Goal: Information Seeking & Learning: Learn about a topic

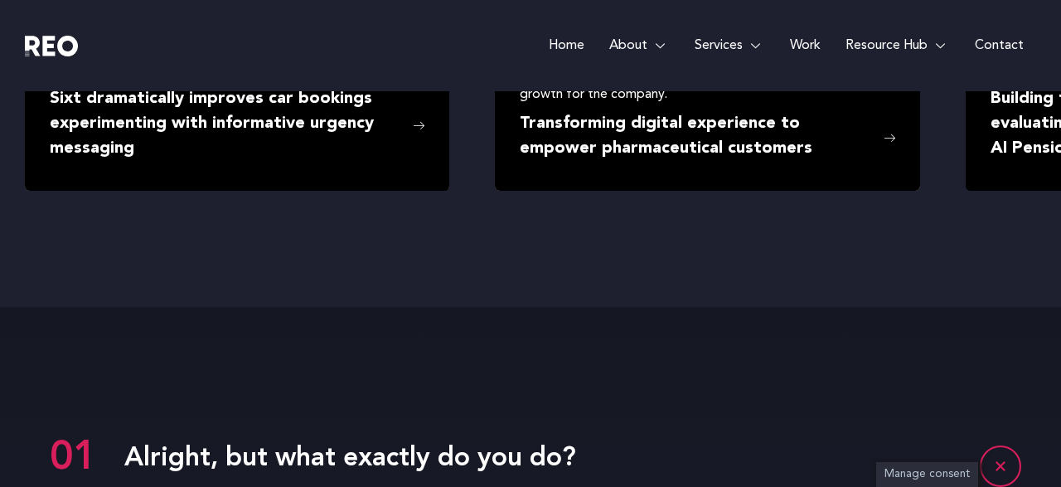
scroll to position [3173, 0]
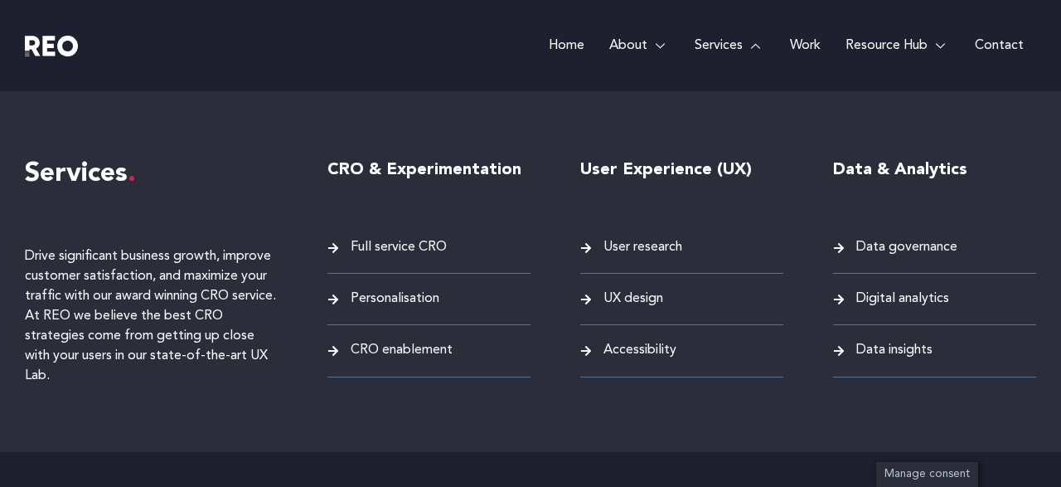
click at [710, 41] on link "Services" at bounding box center [729, 45] width 95 height 91
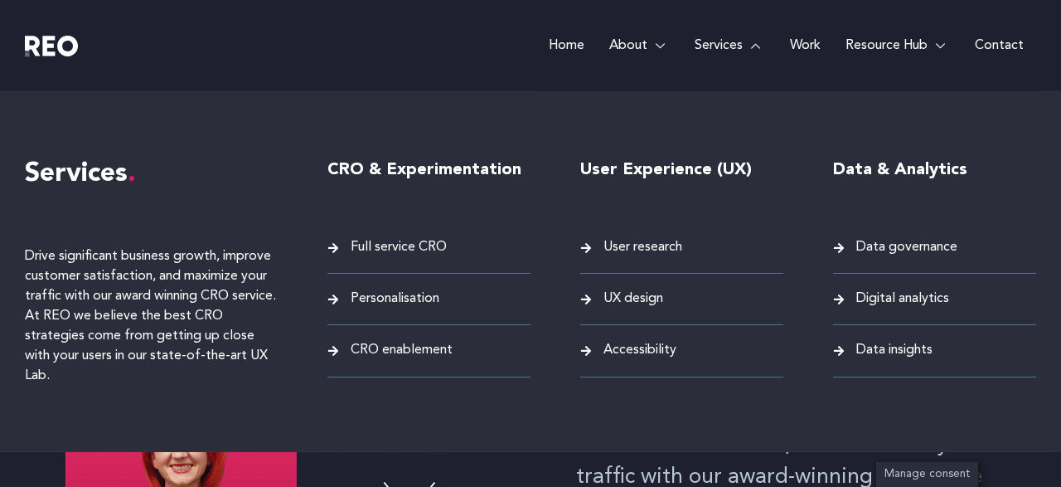
scroll to position [0, 0]
click at [419, 240] on span "Full service CRO" at bounding box center [396, 247] width 100 height 22
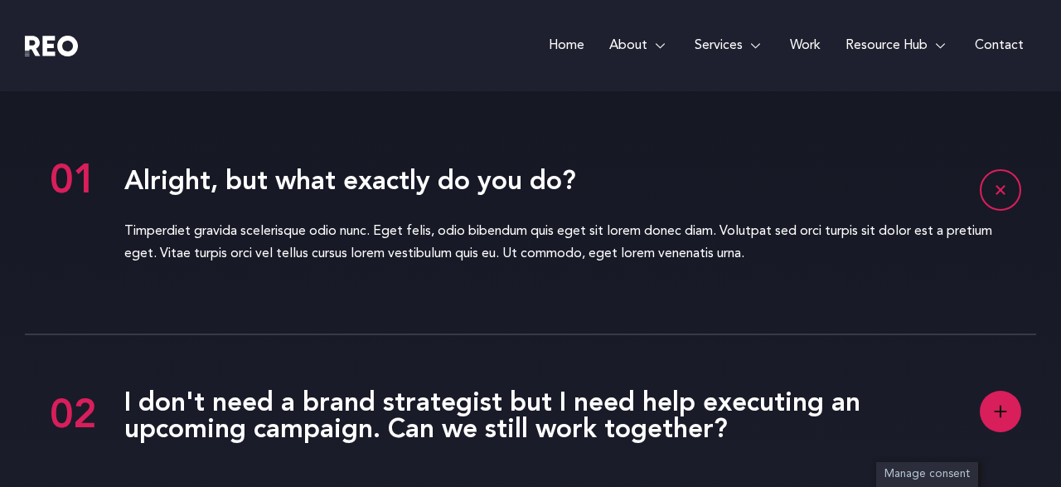
scroll to position [3622, 0]
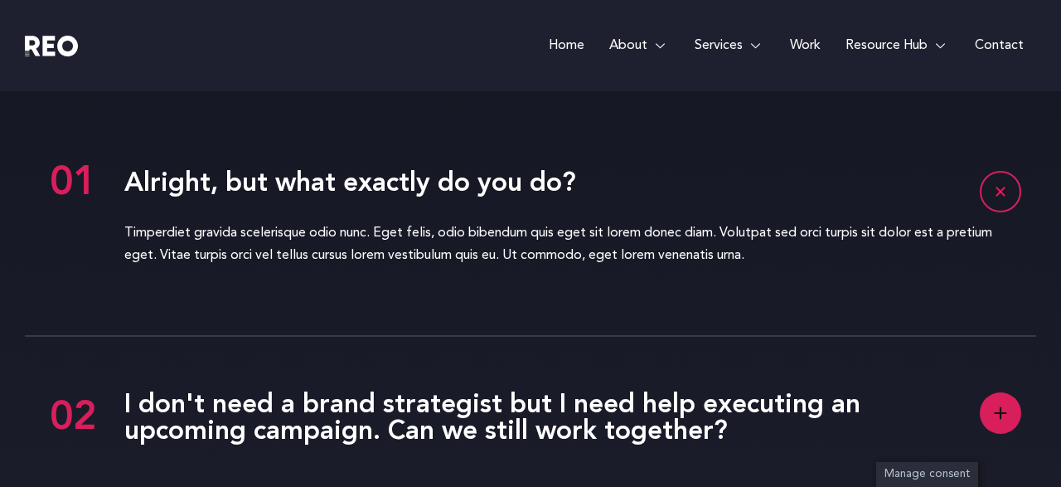
click at [1010, 409] on rect at bounding box center [1000, 412] width 41 height 41
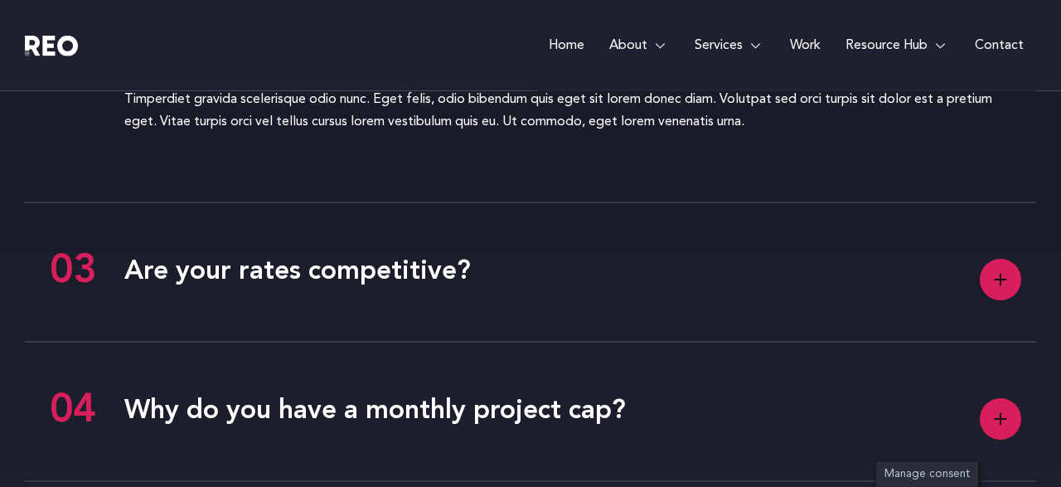
scroll to position [3967, 0]
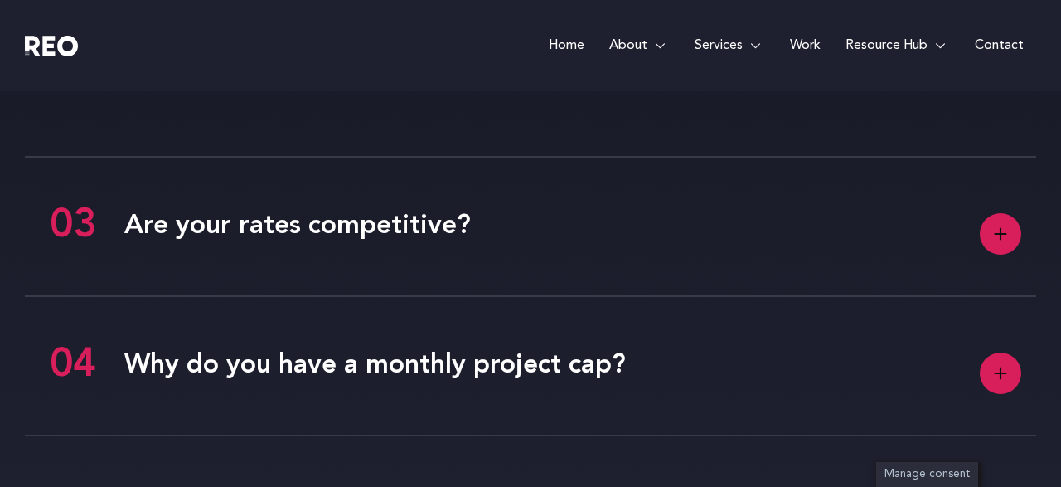
click at [1000, 233] on icon at bounding box center [1001, 233] width 12 height 12
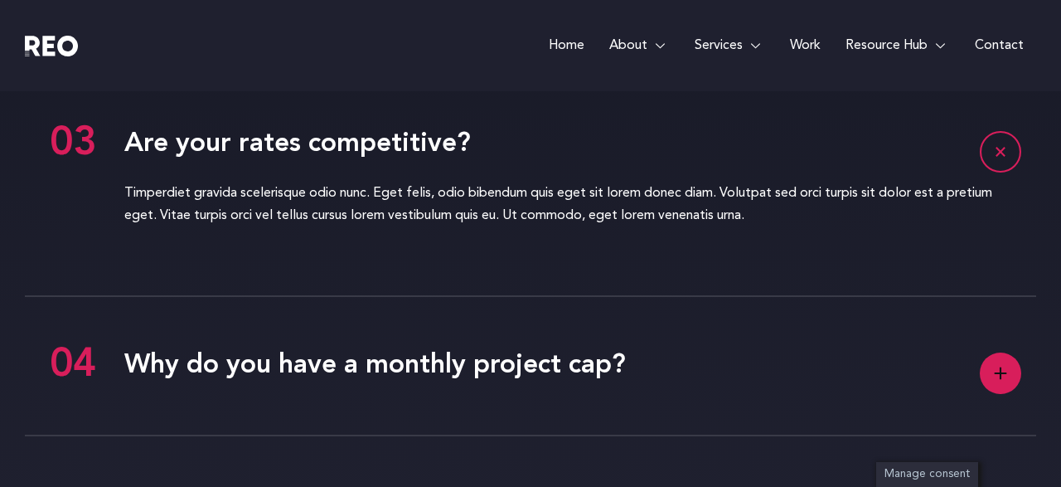
click at [1004, 364] on rect at bounding box center [1000, 372] width 41 height 41
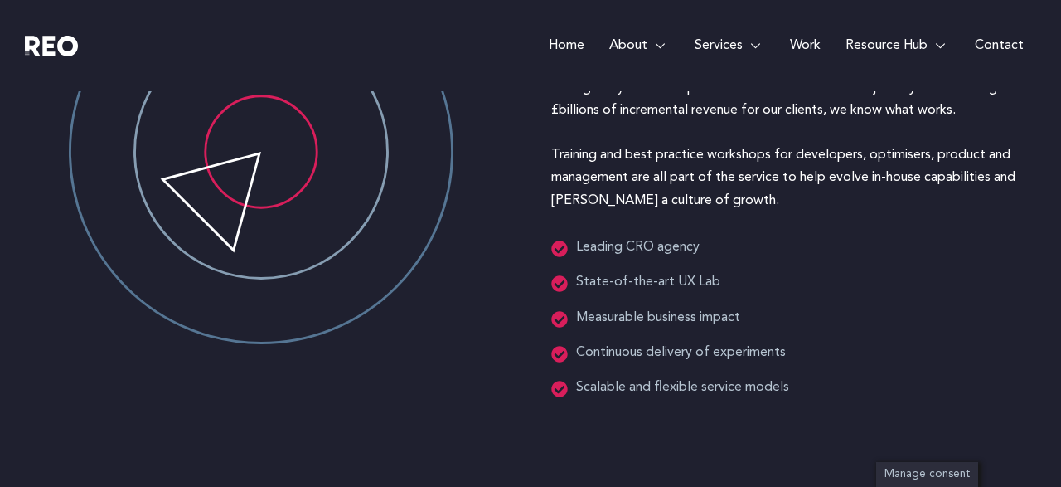
scroll to position [2150, 0]
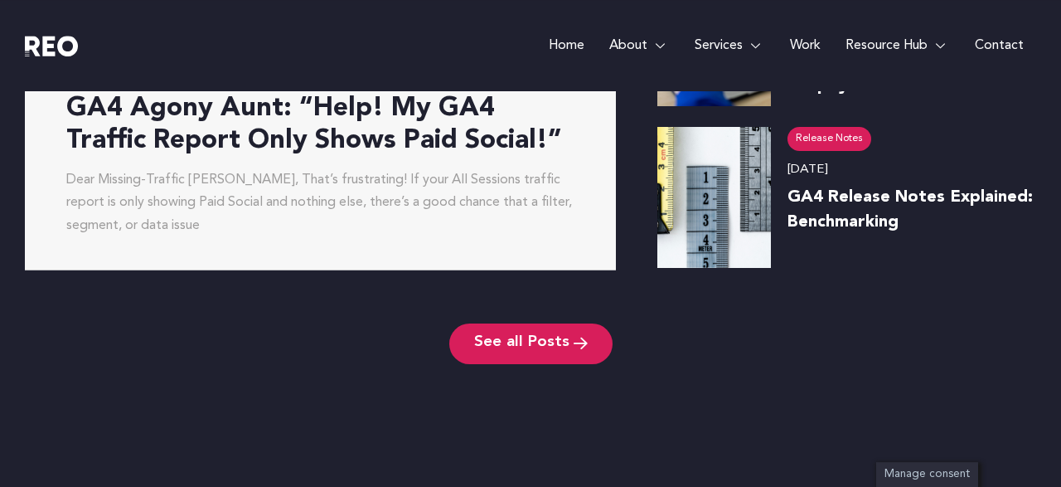
scroll to position [5345, 0]
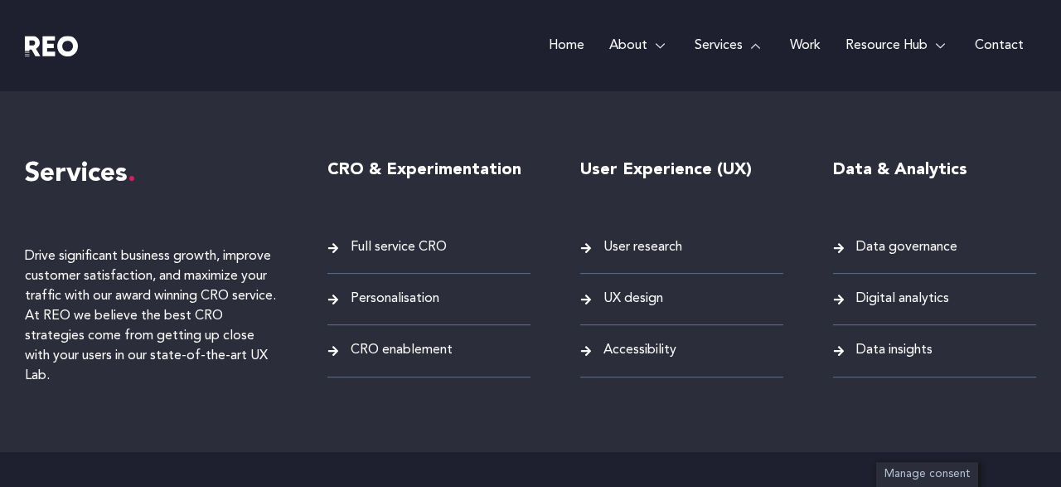
click at [730, 39] on link "Services" at bounding box center [729, 45] width 95 height 91
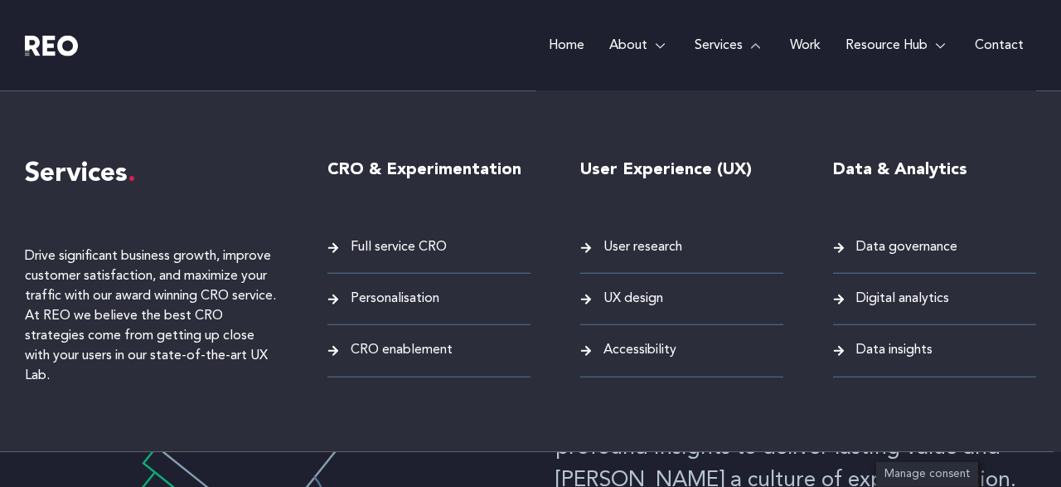
scroll to position [0, 0]
click at [408, 250] on span "Full service CRO" at bounding box center [396, 247] width 100 height 22
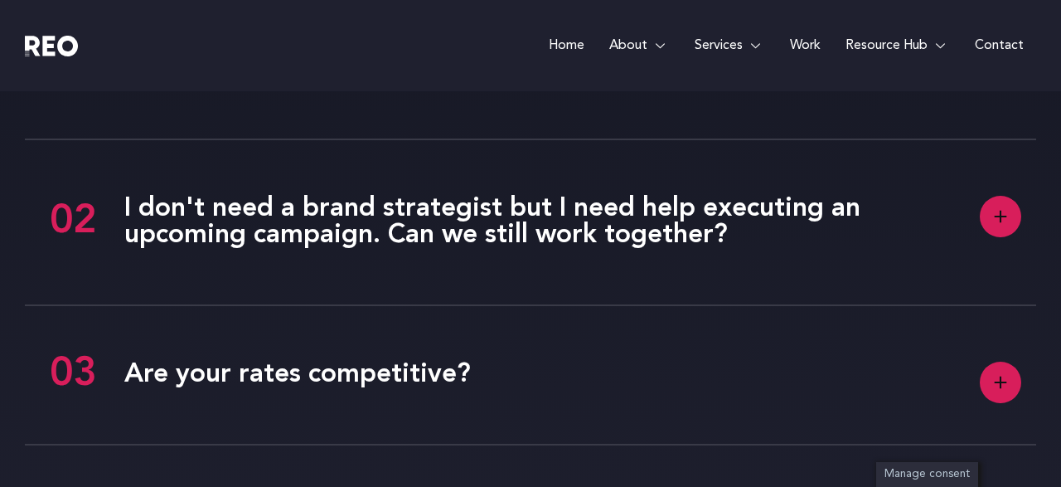
scroll to position [3788, 0]
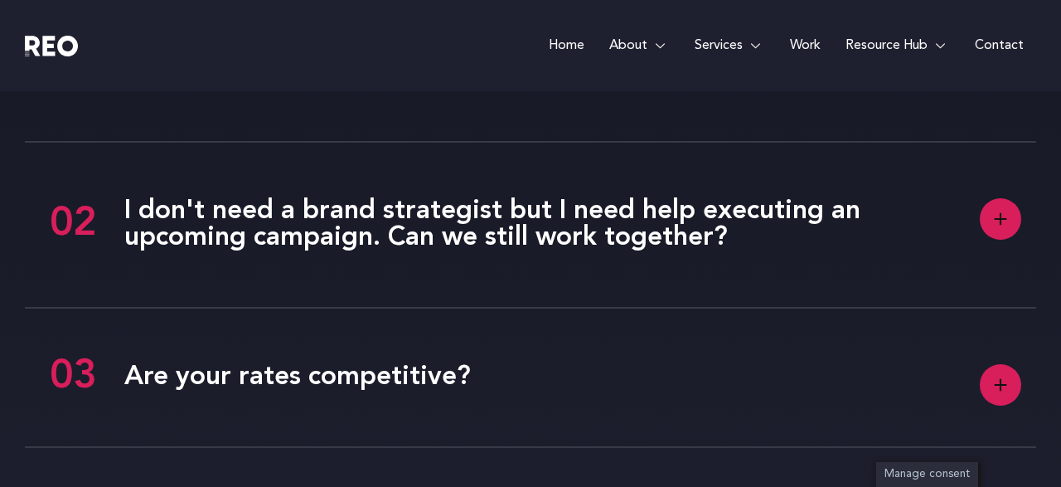
click at [997, 220] on rect at bounding box center [1000, 218] width 41 height 41
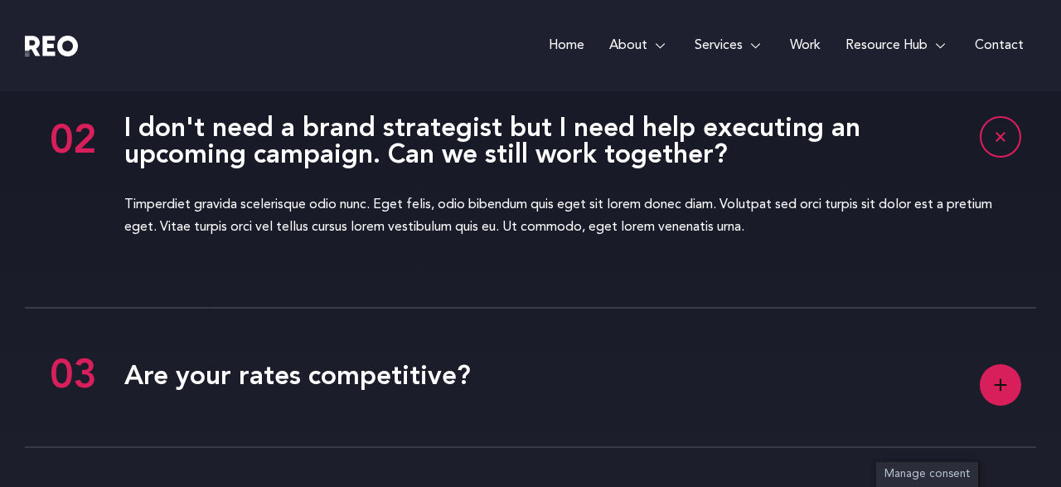
click at [1009, 377] on rect at bounding box center [1000, 384] width 41 height 41
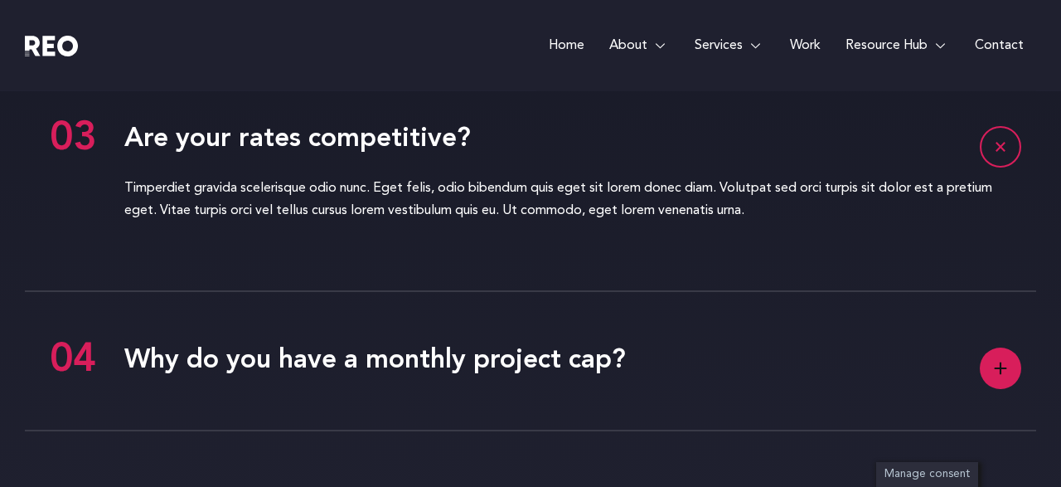
scroll to position [3960, 0]
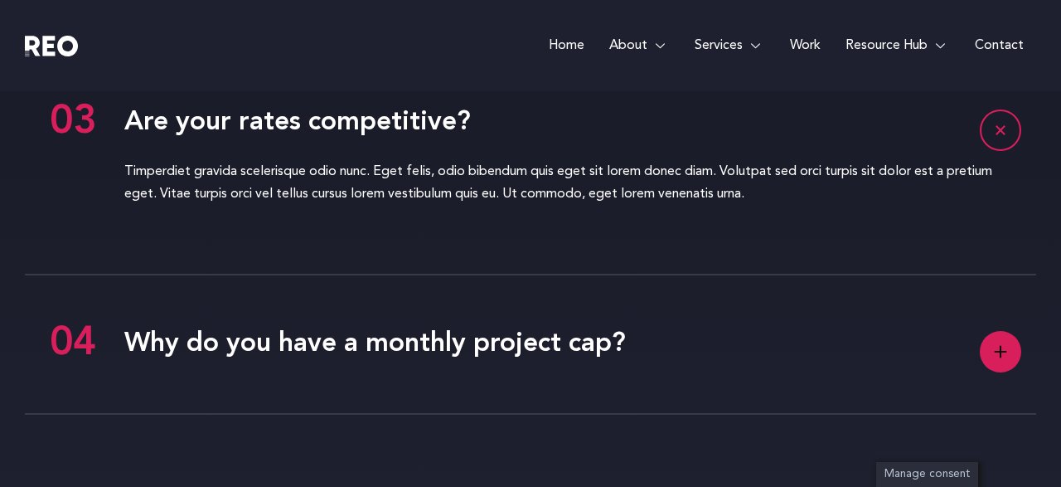
click at [995, 348] on rect at bounding box center [1000, 351] width 41 height 41
